Goal: Transaction & Acquisition: Download file/media

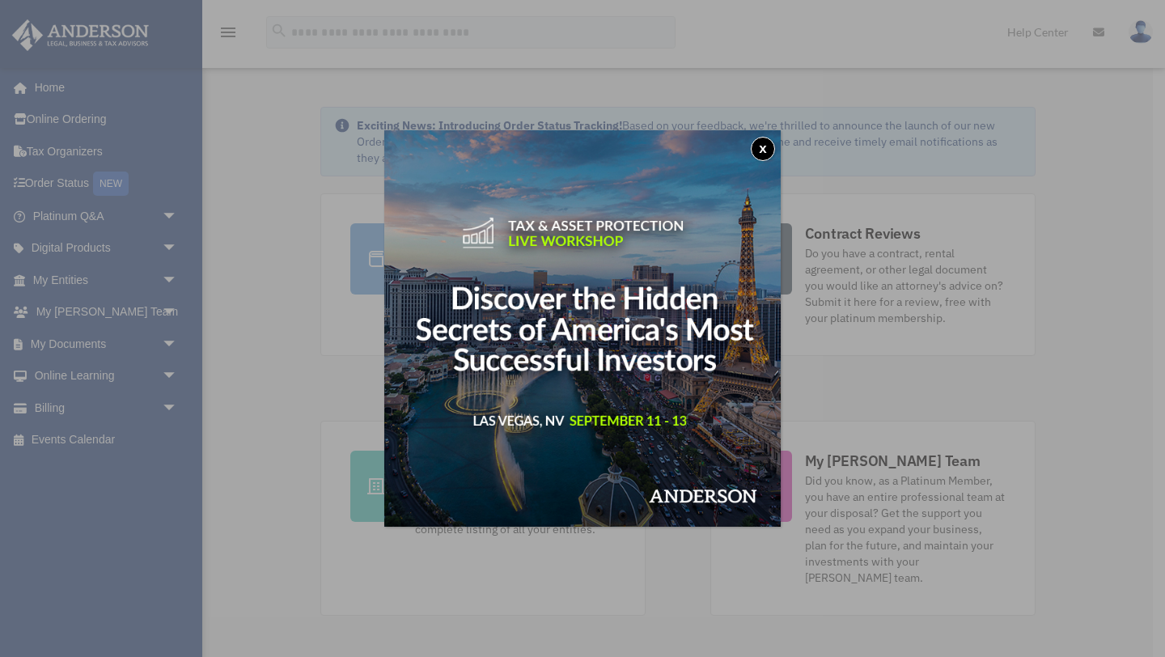
click at [757, 148] on button "x" at bounding box center [763, 149] width 24 height 24
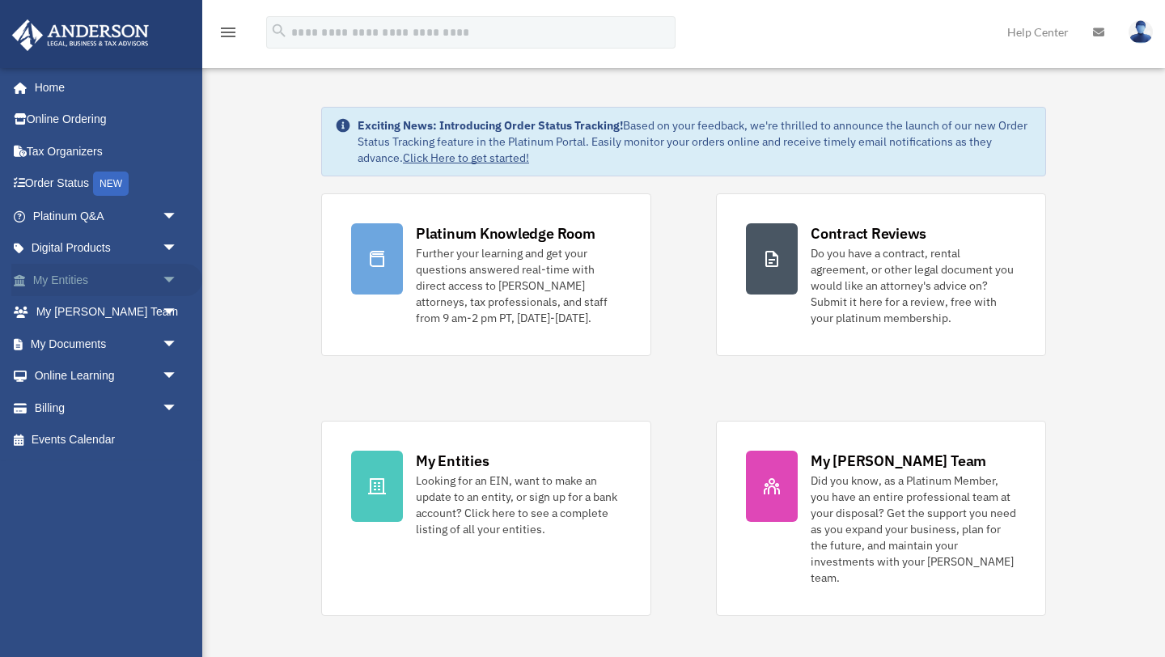
click at [100, 278] on link "My Entities arrow_drop_down" at bounding box center [106, 280] width 191 height 32
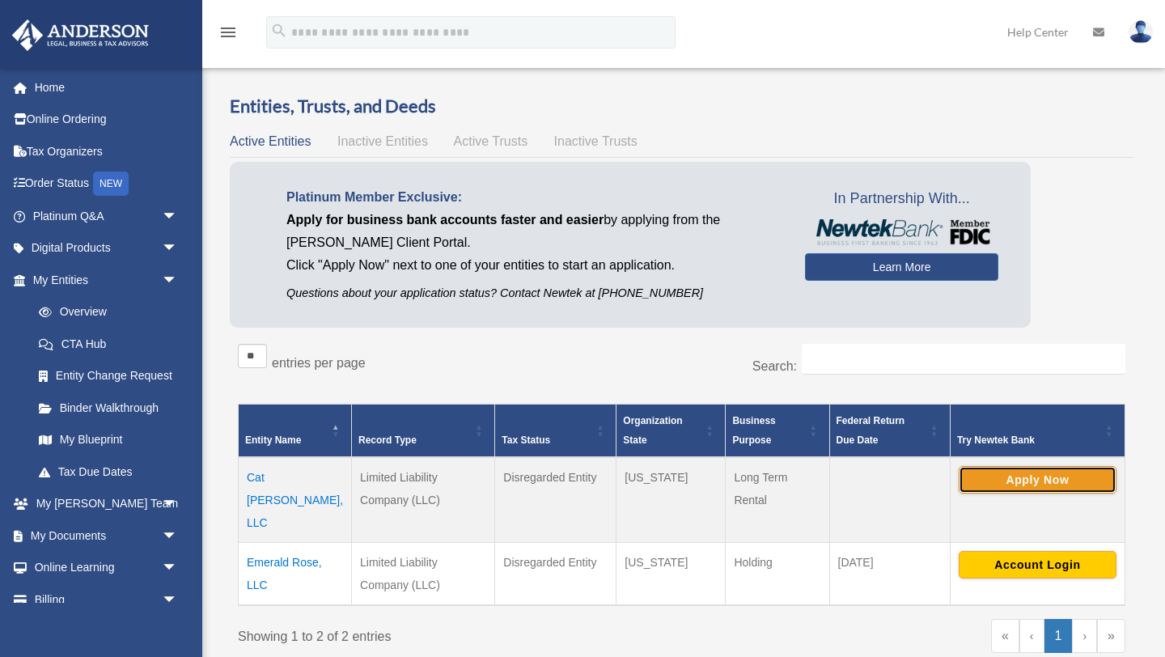
click at [998, 476] on button "Apply Now" at bounding box center [1038, 480] width 158 height 28
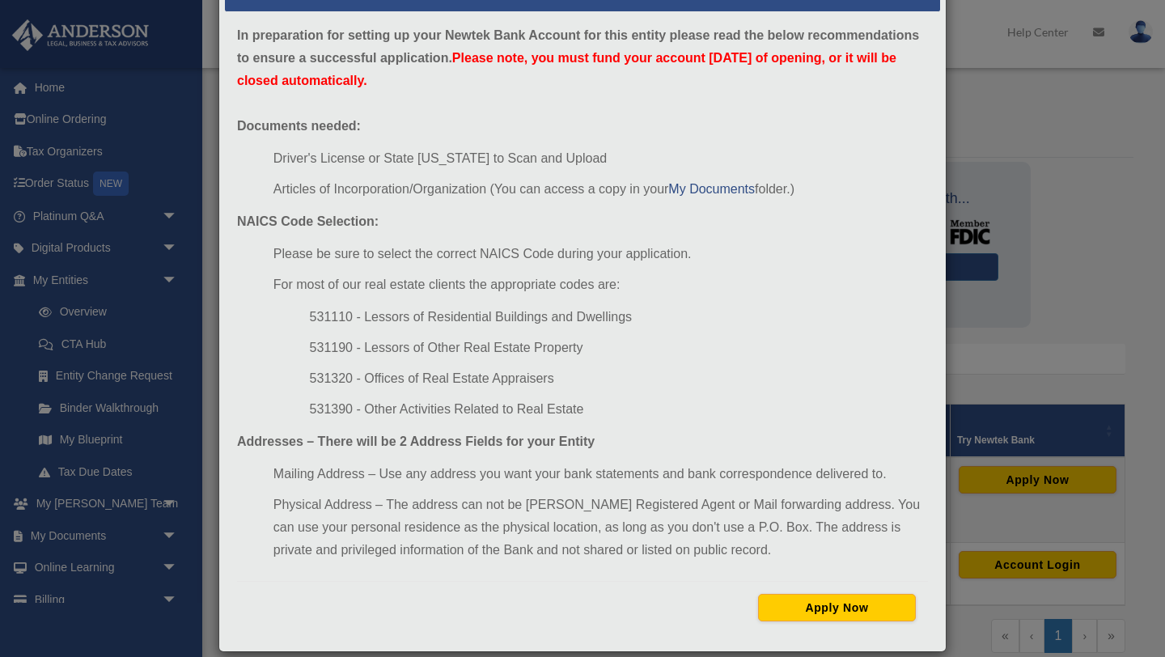
scroll to position [86, 0]
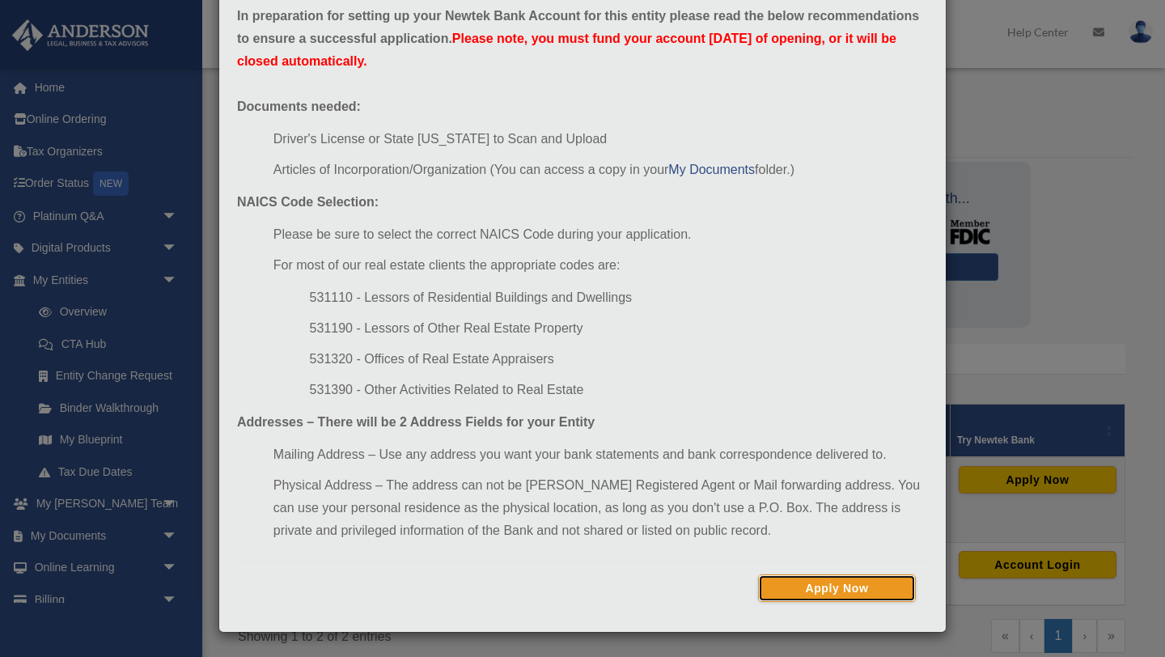
click at [798, 585] on button "Apply Now" at bounding box center [837, 588] width 158 height 28
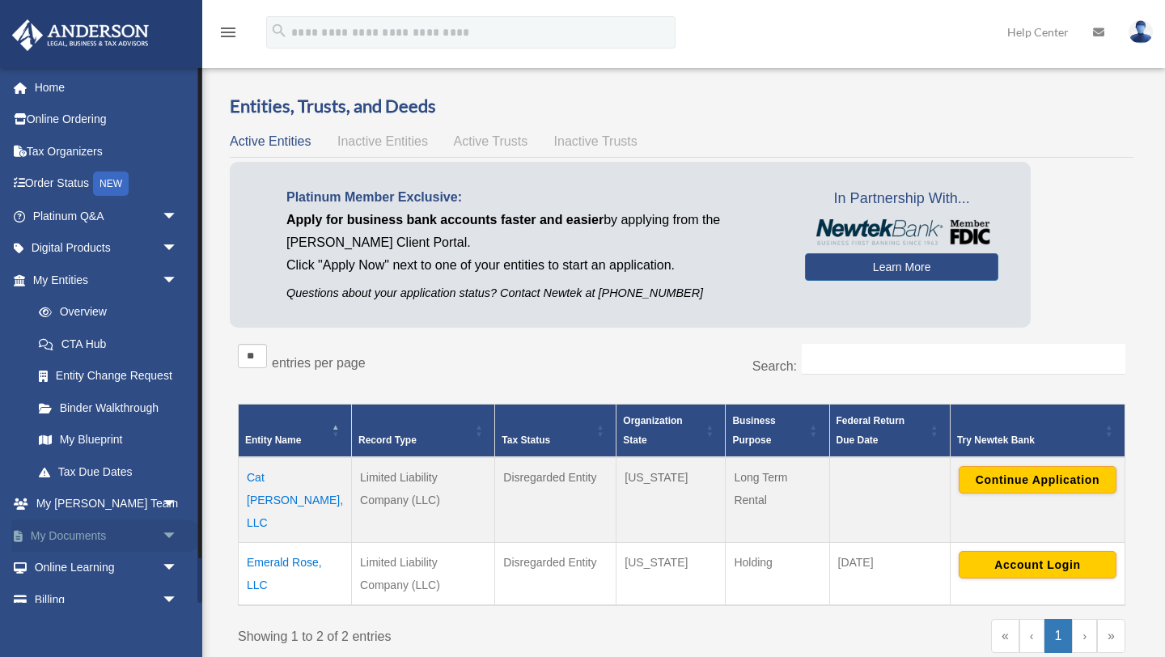
click at [82, 533] on link "My Documents arrow_drop_down" at bounding box center [106, 535] width 191 height 32
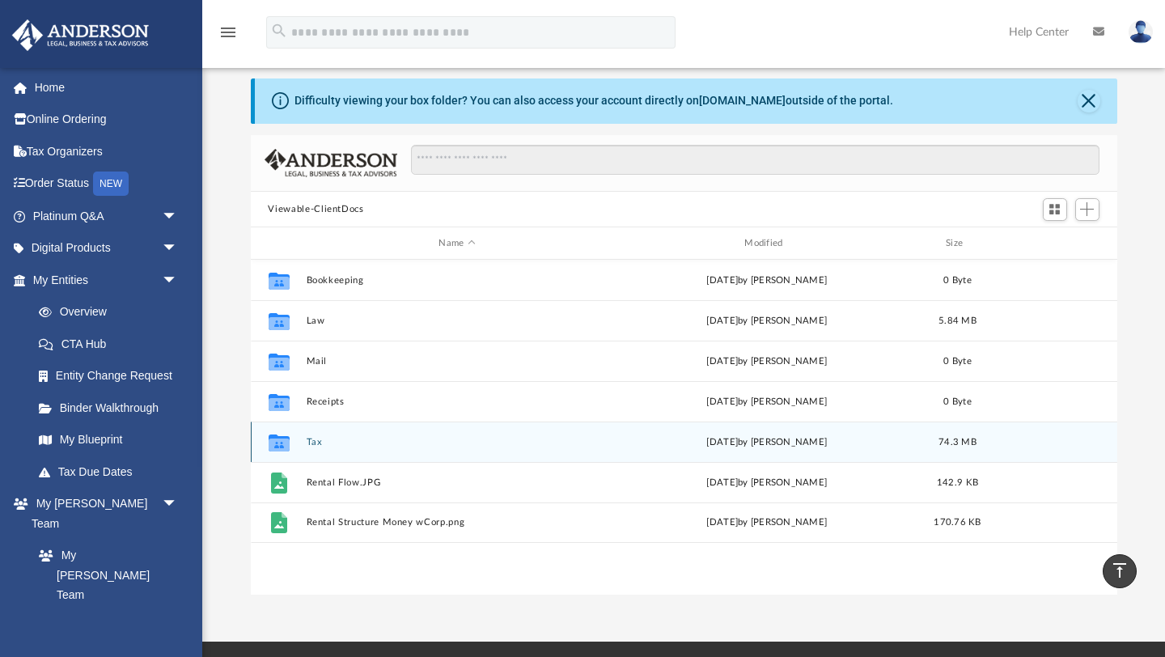
scroll to position [16, 0]
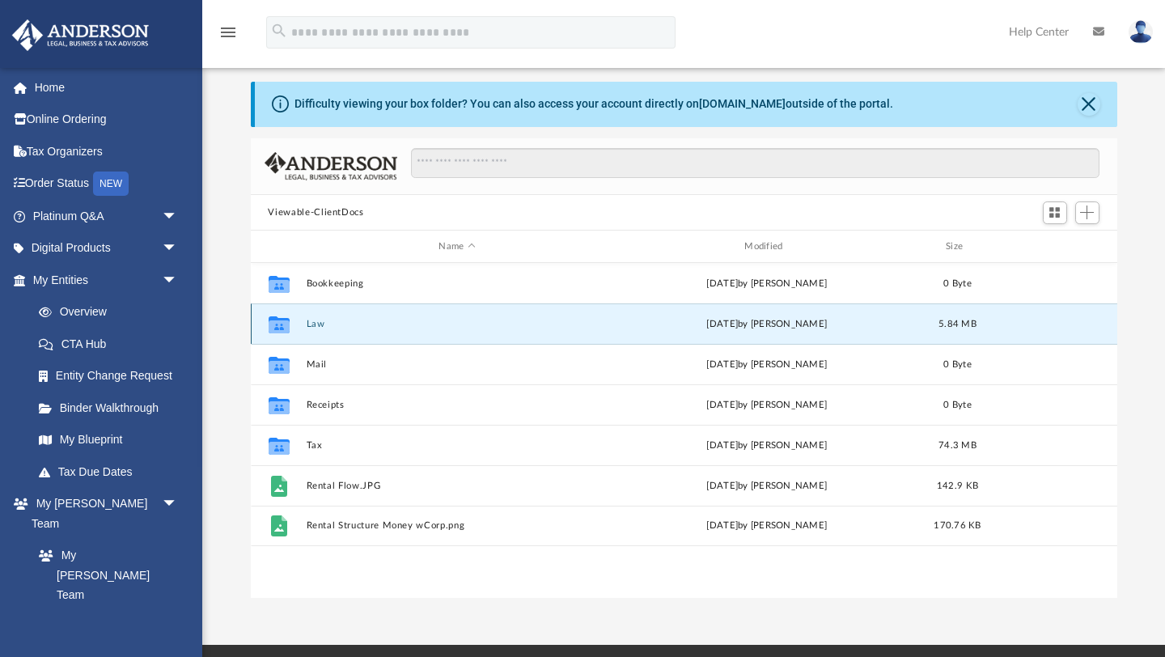
click at [327, 324] on button "Law" at bounding box center [457, 324] width 303 height 11
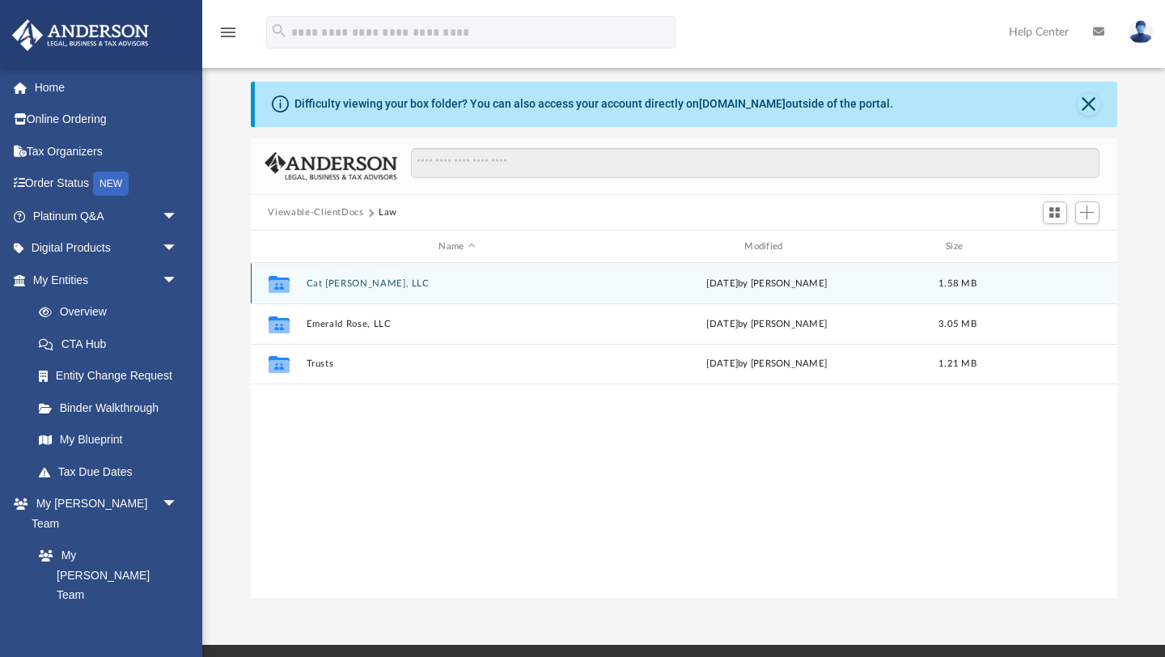
click at [339, 288] on div "Collaborated Folder Cat Lina, LLC Mon Aug 4 2025 by Crayton Olivieri 1.58 MB" at bounding box center [684, 283] width 867 height 40
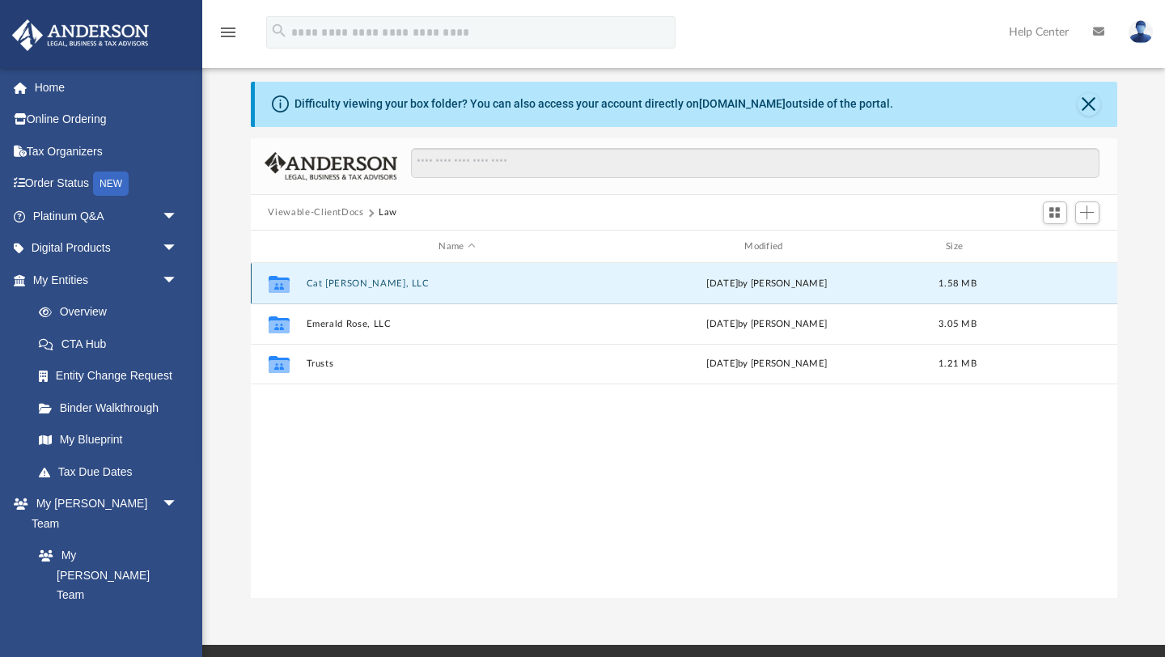
click at [337, 282] on button "Cat [PERSON_NAME], LLC" at bounding box center [457, 283] width 303 height 11
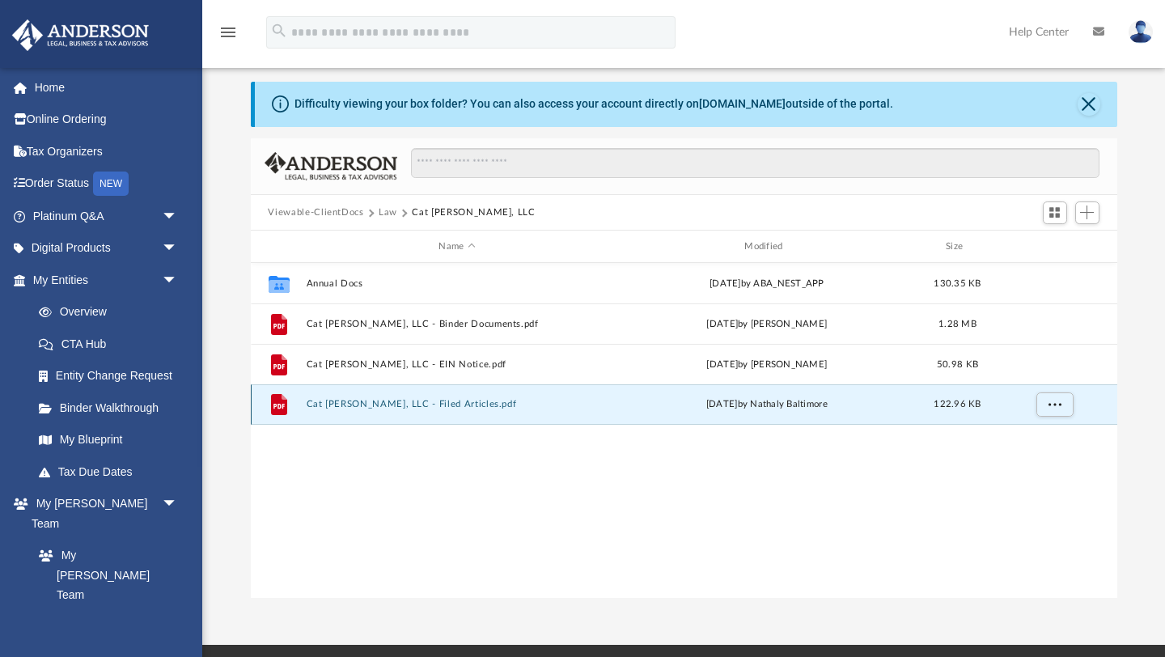
click at [365, 409] on button "Cat Lina, LLC - Filed Articles.pdf" at bounding box center [457, 405] width 303 height 11
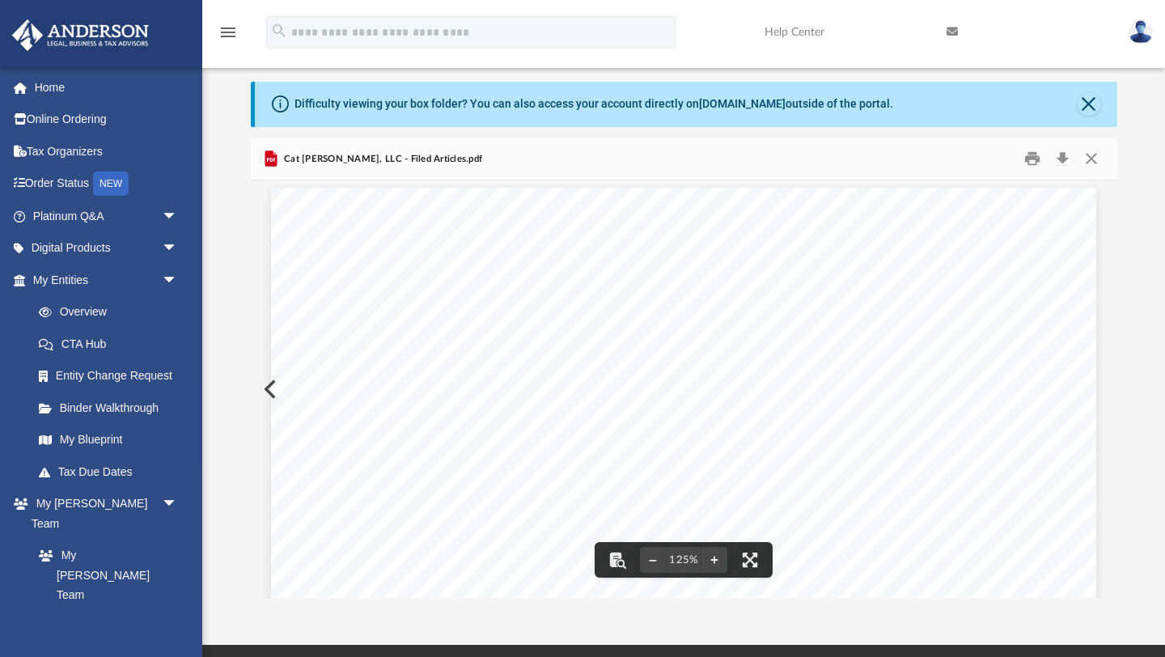
scroll to position [6, 0]
click at [1060, 157] on button "Download" at bounding box center [1063, 158] width 29 height 25
click at [1095, 100] on button "Close" at bounding box center [1089, 104] width 23 height 23
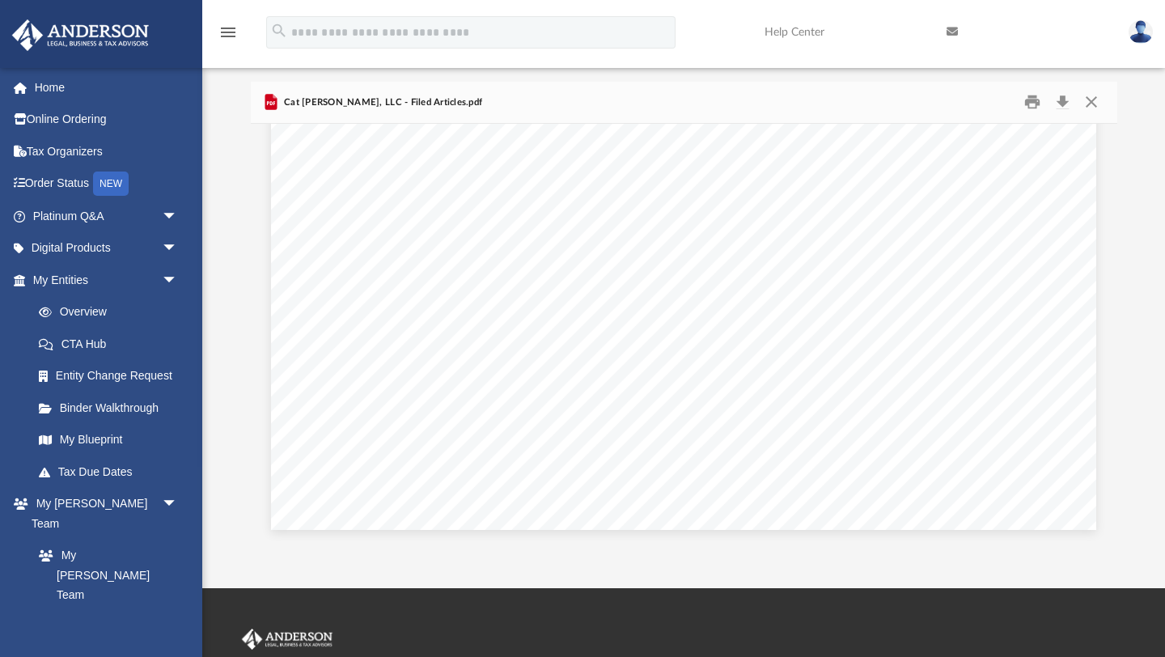
scroll to position [0, 0]
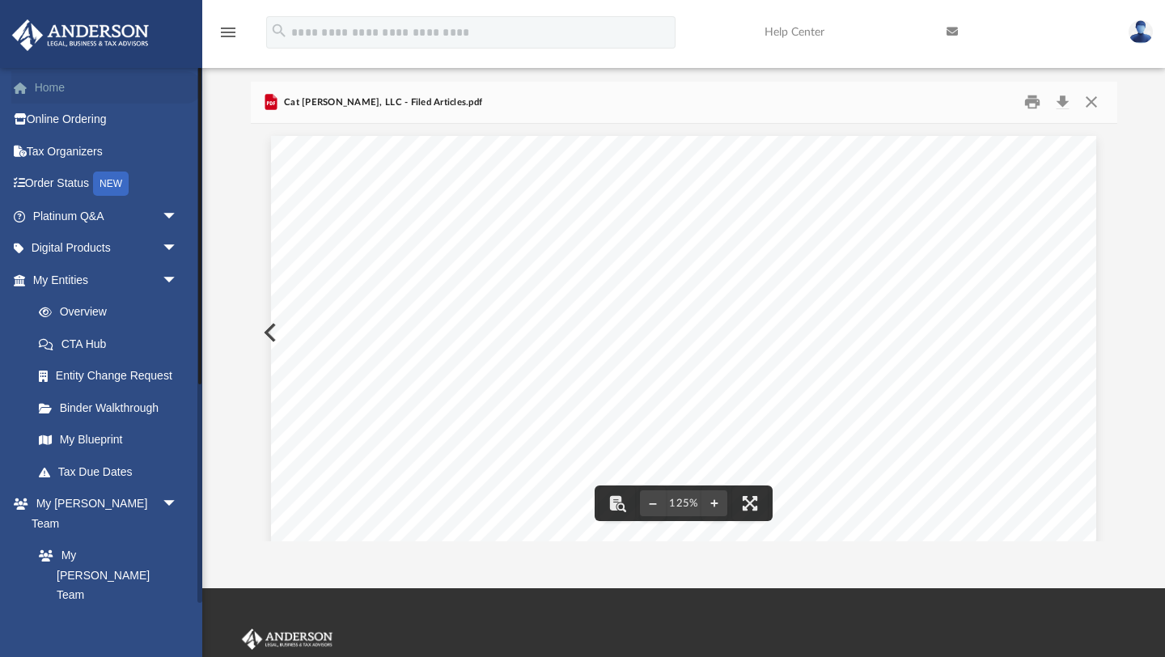
click at [64, 95] on link "Home" at bounding box center [106, 87] width 191 height 32
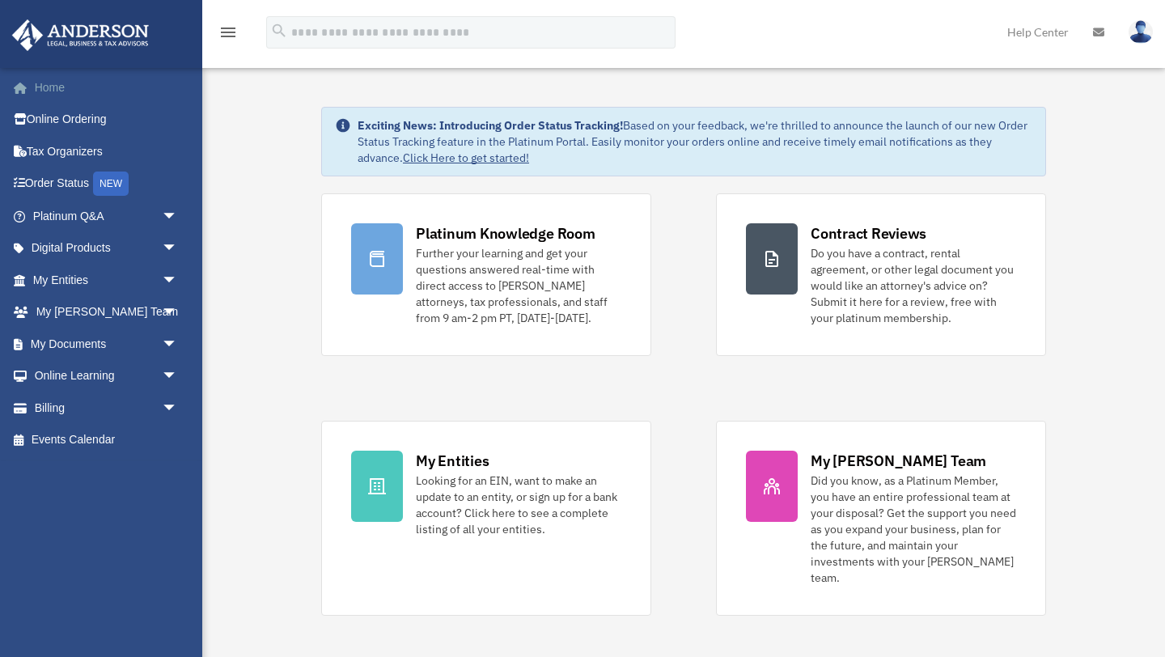
click at [58, 90] on link "Home" at bounding box center [106, 87] width 191 height 32
